Goal: Information Seeking & Learning: Learn about a topic

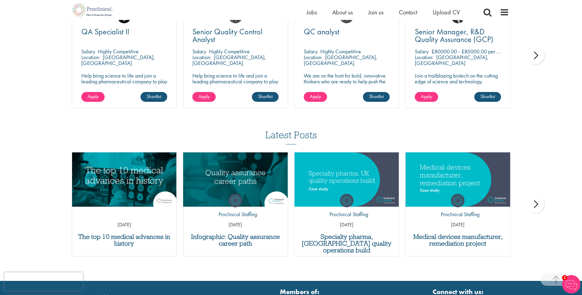
scroll to position [768, 0]
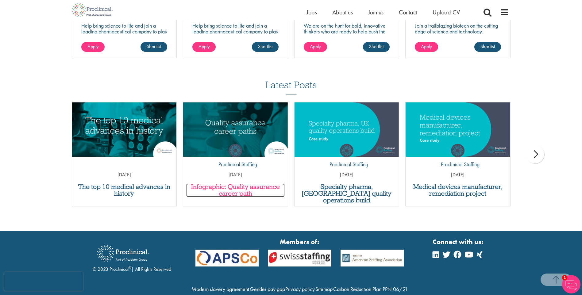
click at [245, 184] on h3 "Infographic: Quality assurance career path" at bounding box center [235, 191] width 99 height 14
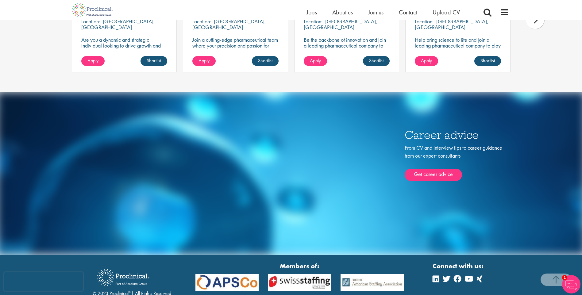
scroll to position [1424, 0]
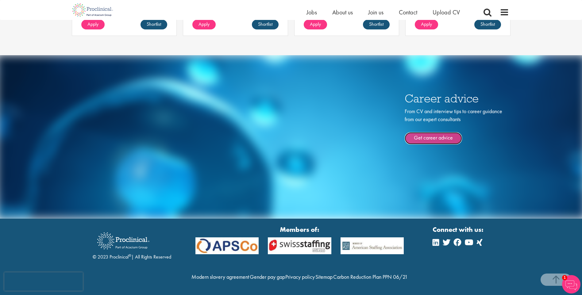
click at [429, 132] on link "Get career advice" at bounding box center [433, 138] width 57 height 12
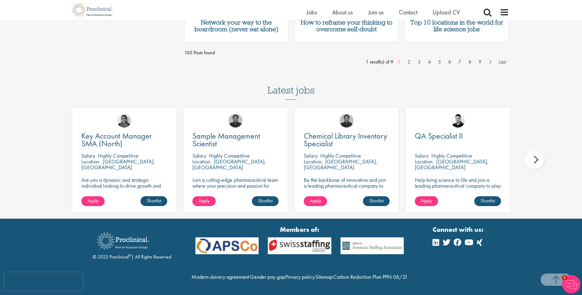
scroll to position [632, 0]
click at [431, 131] on span "QA Specialist II" at bounding box center [439, 136] width 48 height 10
click at [211, 131] on span "Sample Management Scientist" at bounding box center [227, 140] width 68 height 18
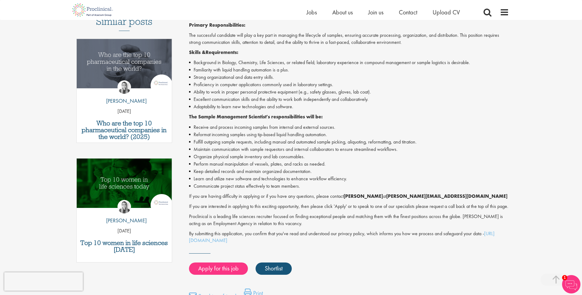
scroll to position [31, 0]
